Goal: Transaction & Acquisition: Purchase product/service

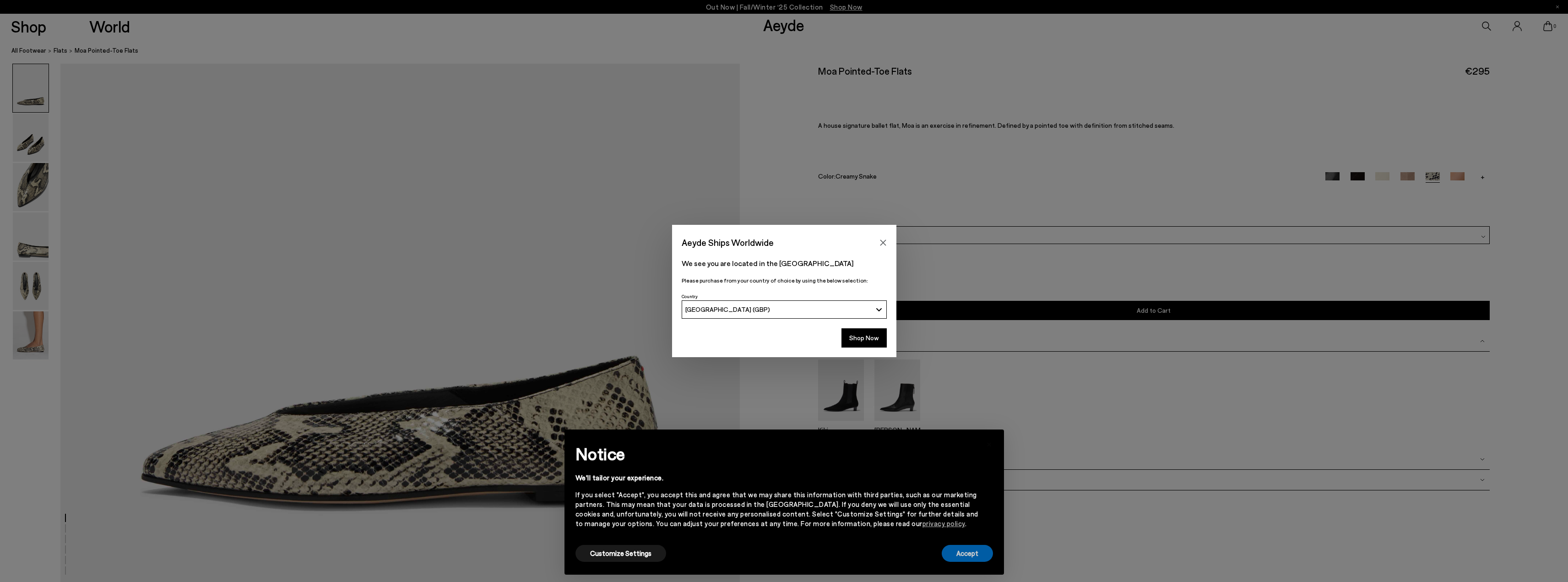
click at [982, 554] on button "Accept" at bounding box center [967, 553] width 51 height 17
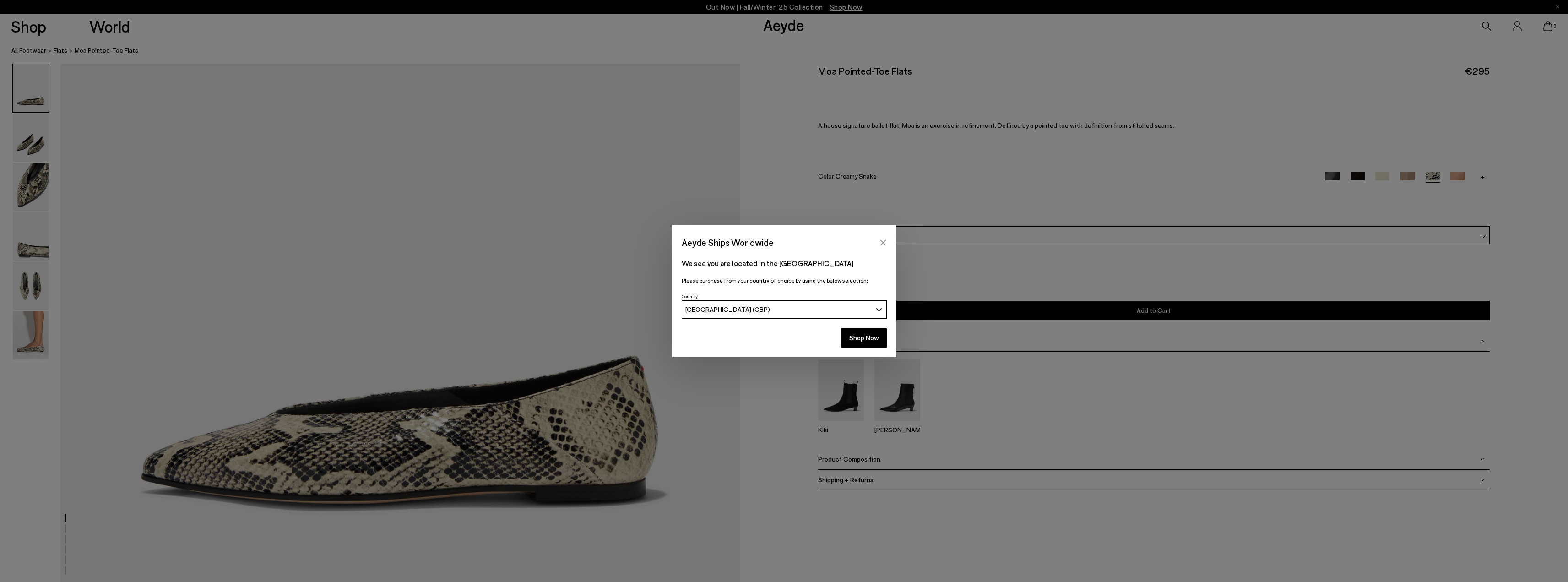
click at [884, 241] on icon "Close" at bounding box center [882, 242] width 6 height 6
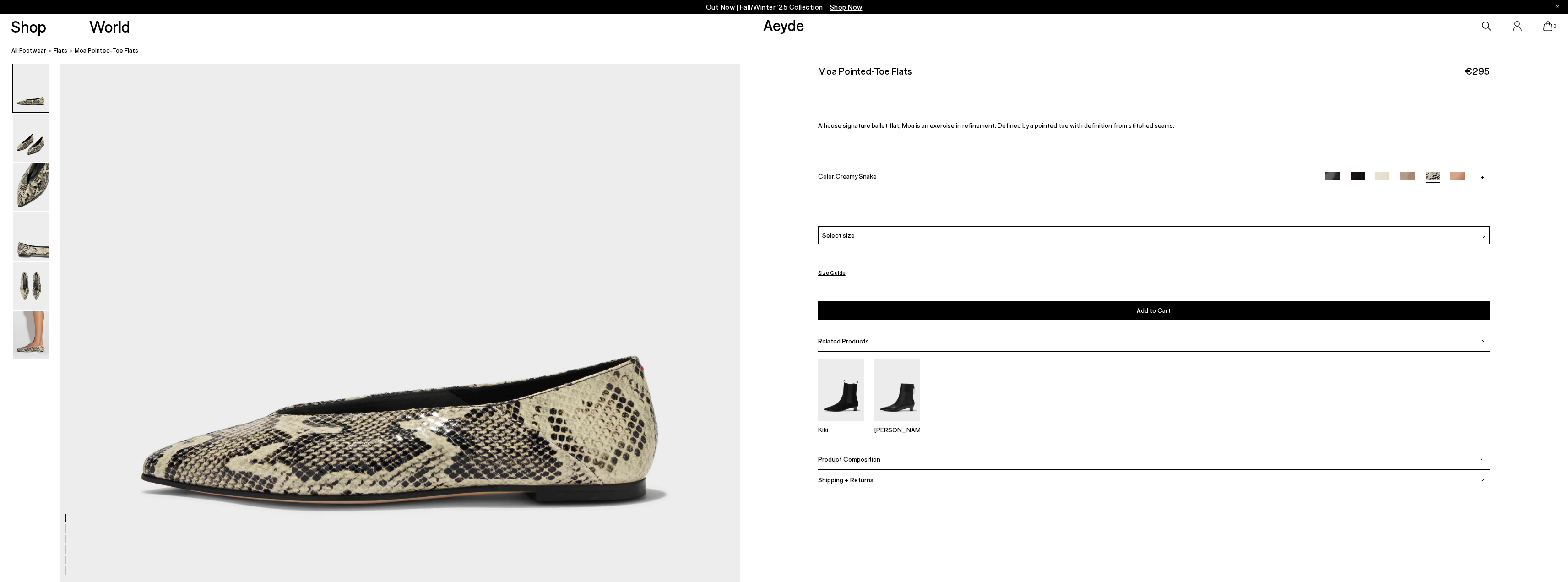
click at [888, 235] on div "Select size" at bounding box center [1153, 235] width 671 height 18
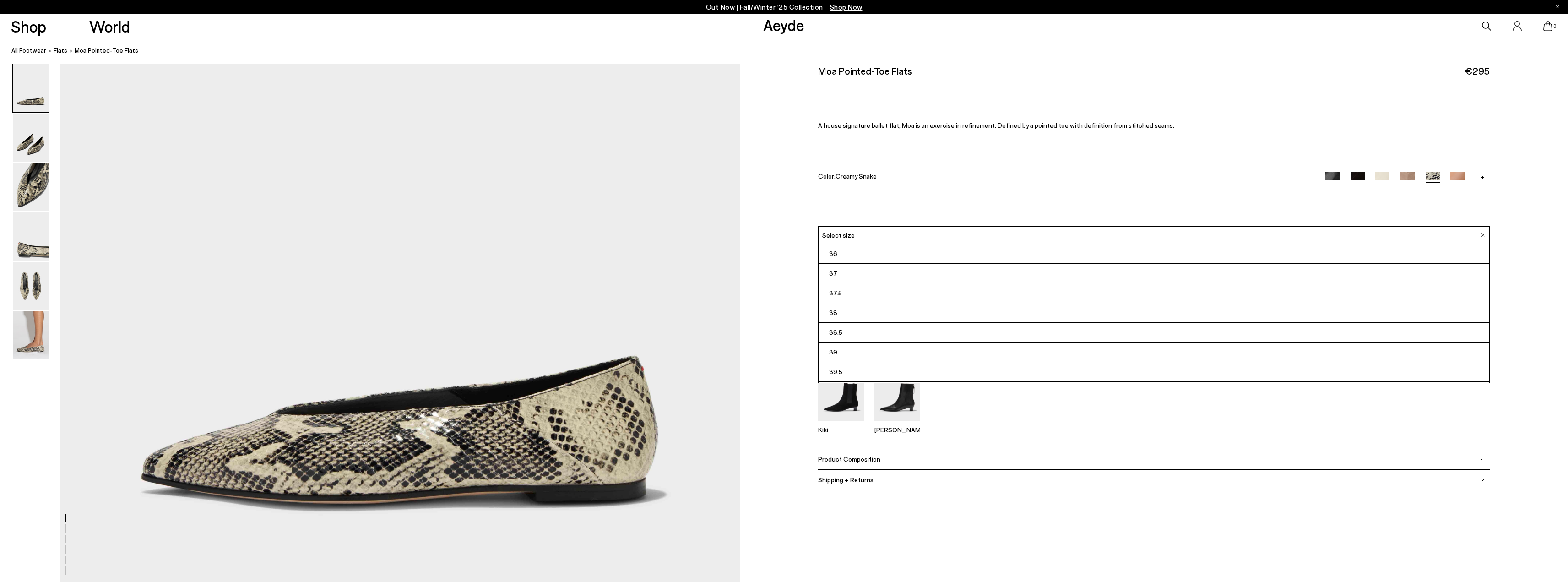
click at [869, 339] on li "38.5" at bounding box center [1154, 332] width 670 height 20
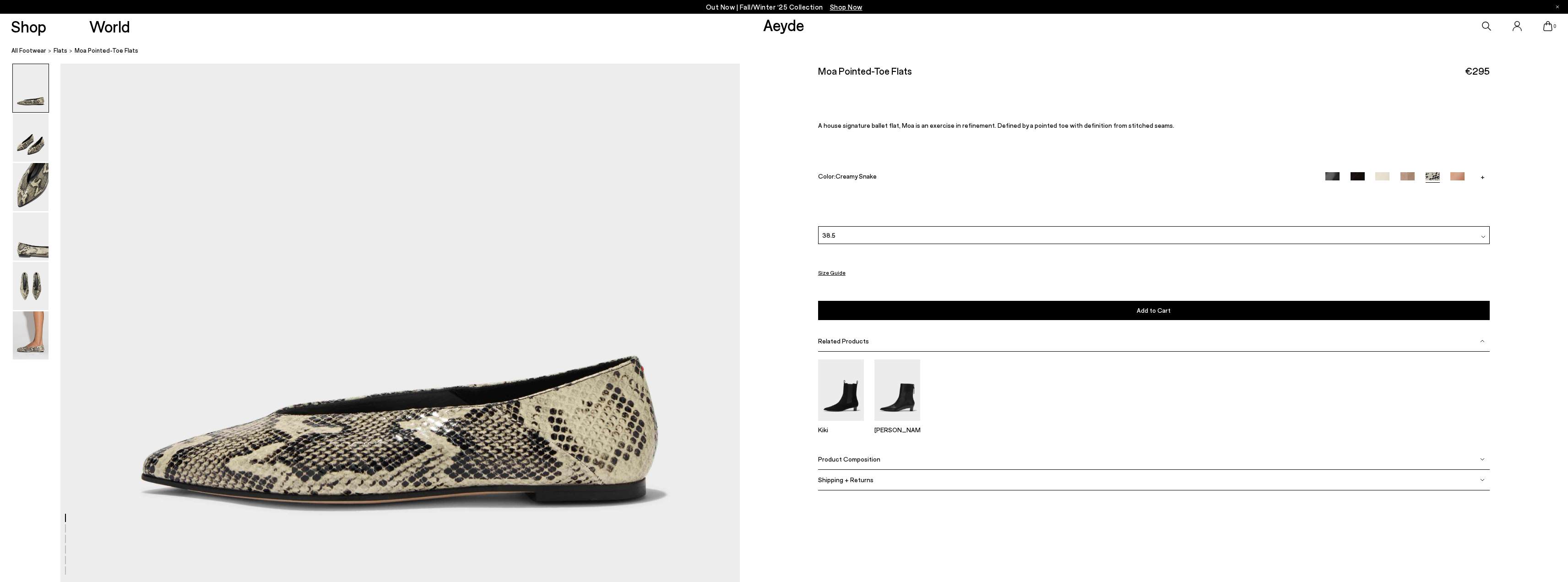
click at [881, 238] on div "38.5" at bounding box center [1153, 235] width 671 height 18
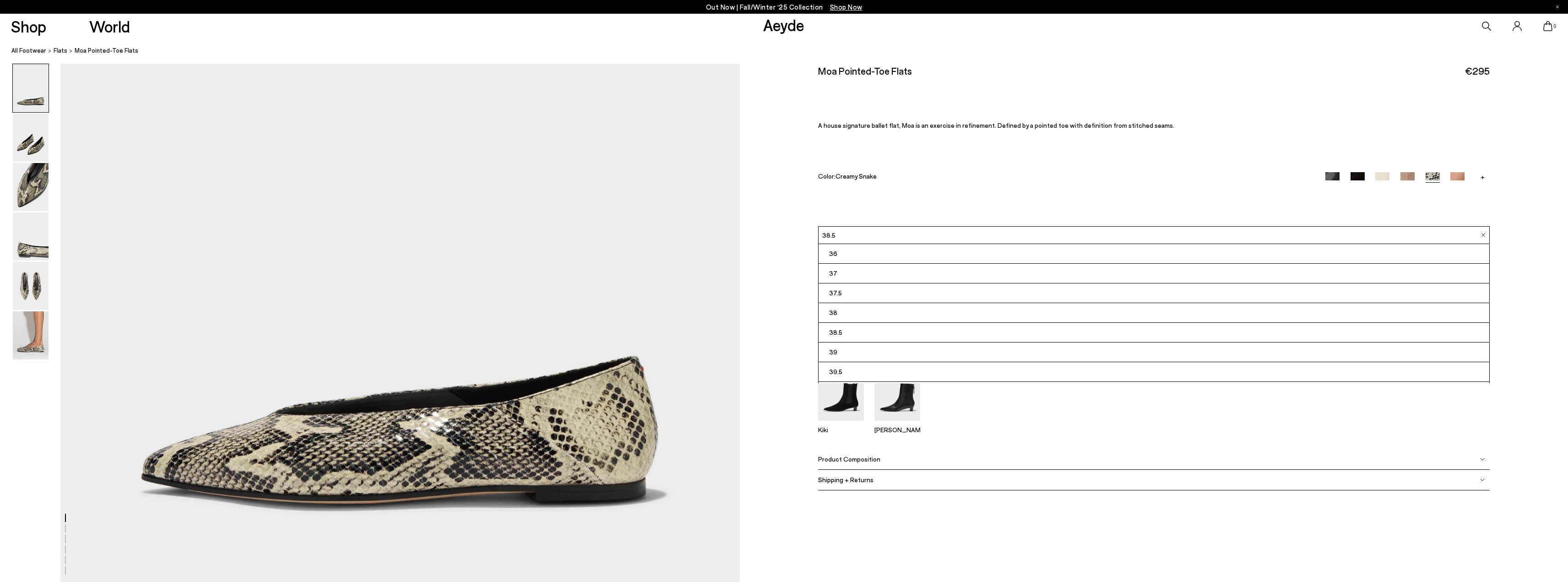
click at [840, 351] on li "39" at bounding box center [1154, 352] width 670 height 20
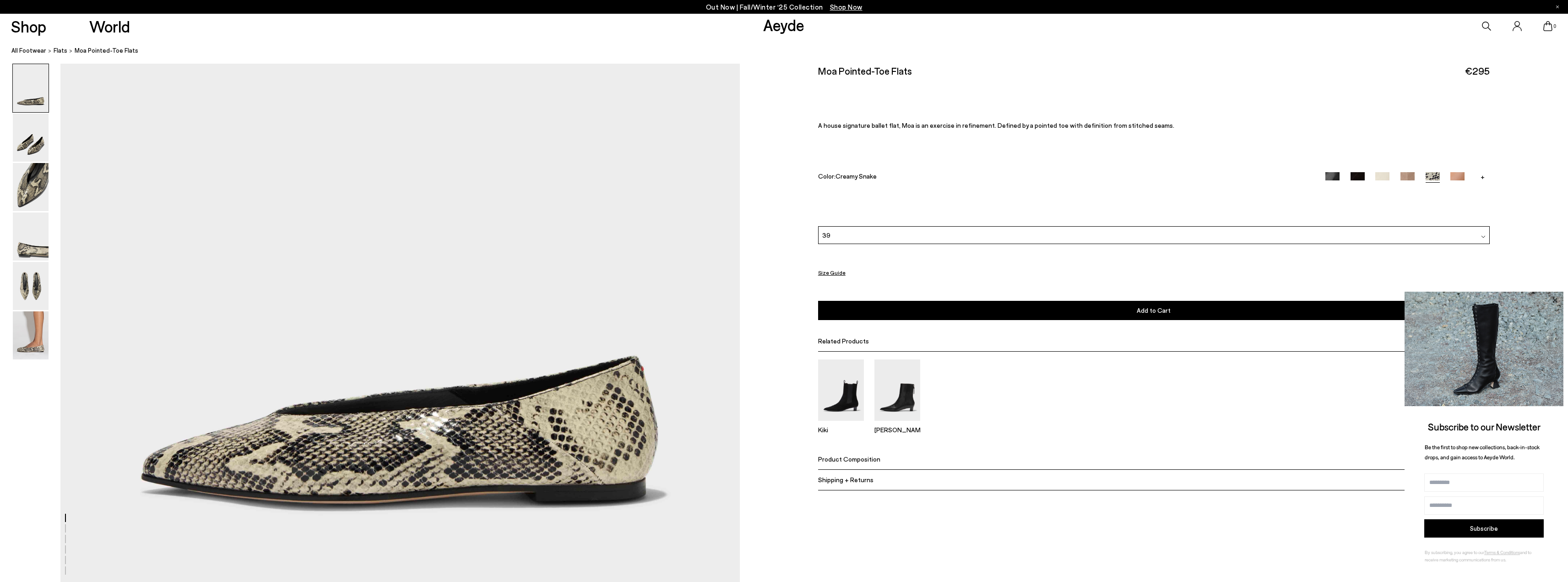
click at [1557, 300] on icon at bounding box center [1554, 301] width 12 height 12
click at [1556, 302] on icon at bounding box center [1554, 300] width 5 height 5
